Goal: Transaction & Acquisition: Purchase product/service

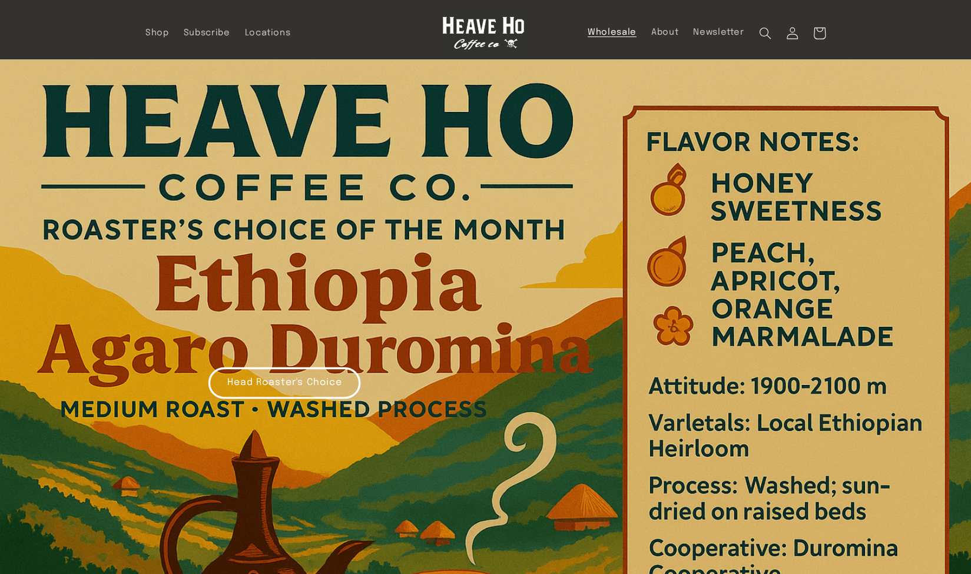
click at [609, 24] on link "Wholesale" at bounding box center [612, 32] width 64 height 26
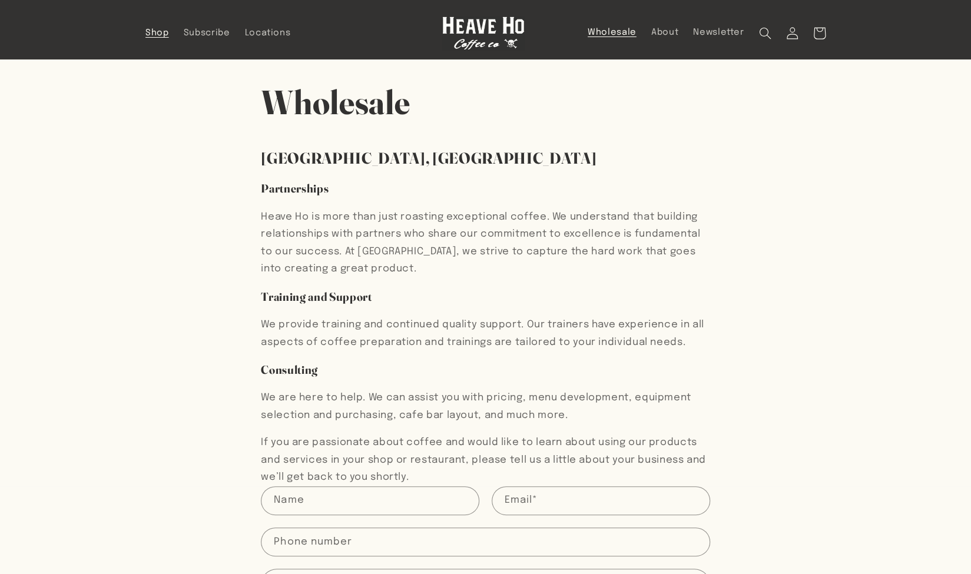
click at [158, 32] on span "Shop" at bounding box center [157, 33] width 24 height 11
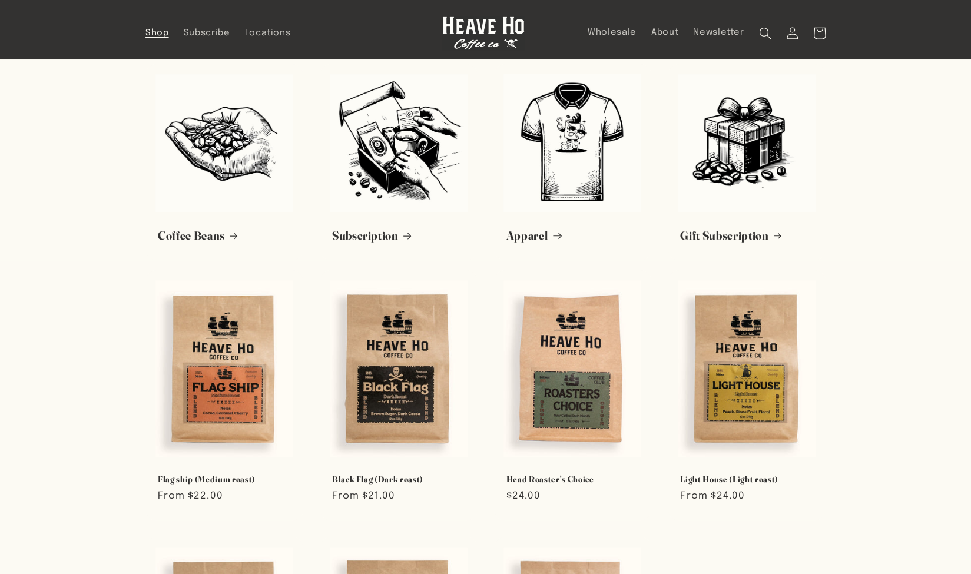
click at [563, 228] on link "Apparel" at bounding box center [572, 235] width 133 height 15
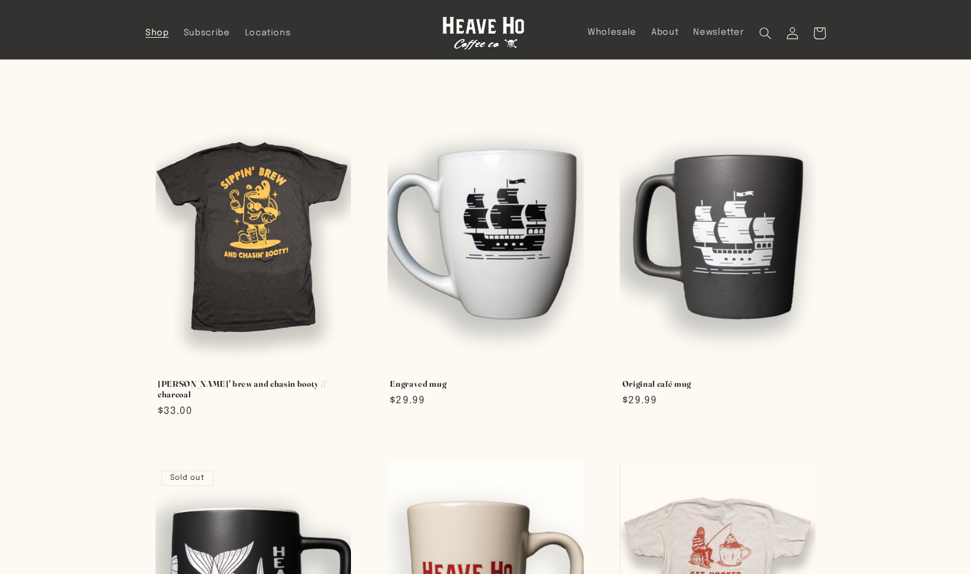
click at [158, 29] on span "Shop" at bounding box center [157, 33] width 24 height 11
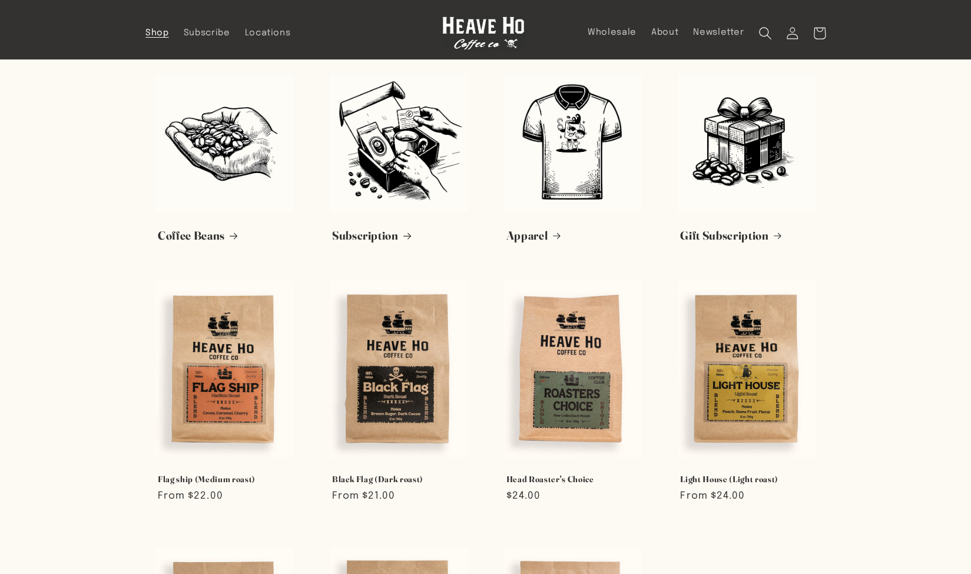
click at [766, 37] on icon "Search" at bounding box center [764, 32] width 13 height 13
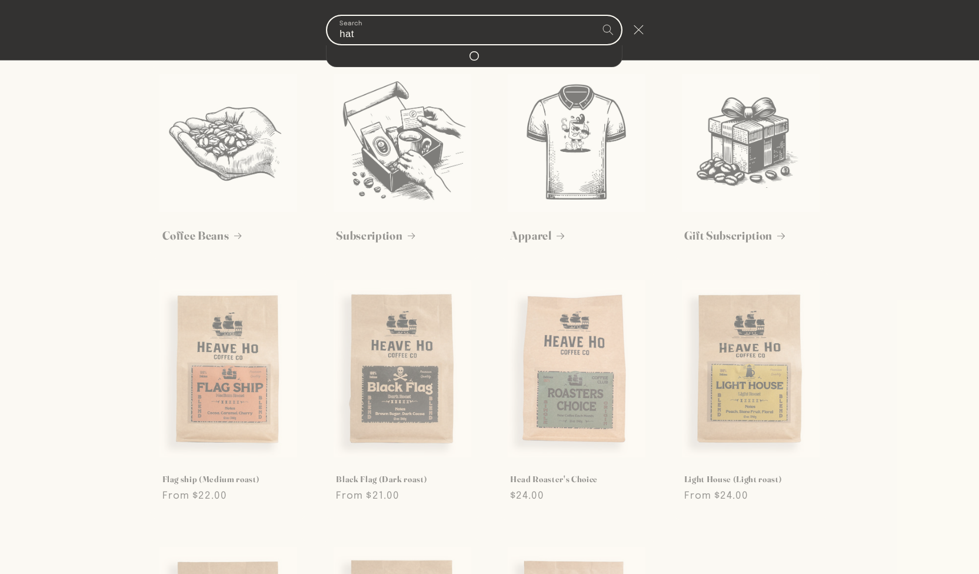
type input "hat"
click at [595, 16] on button "Search" at bounding box center [608, 29] width 27 height 27
